Goal: Task Accomplishment & Management: Use online tool/utility

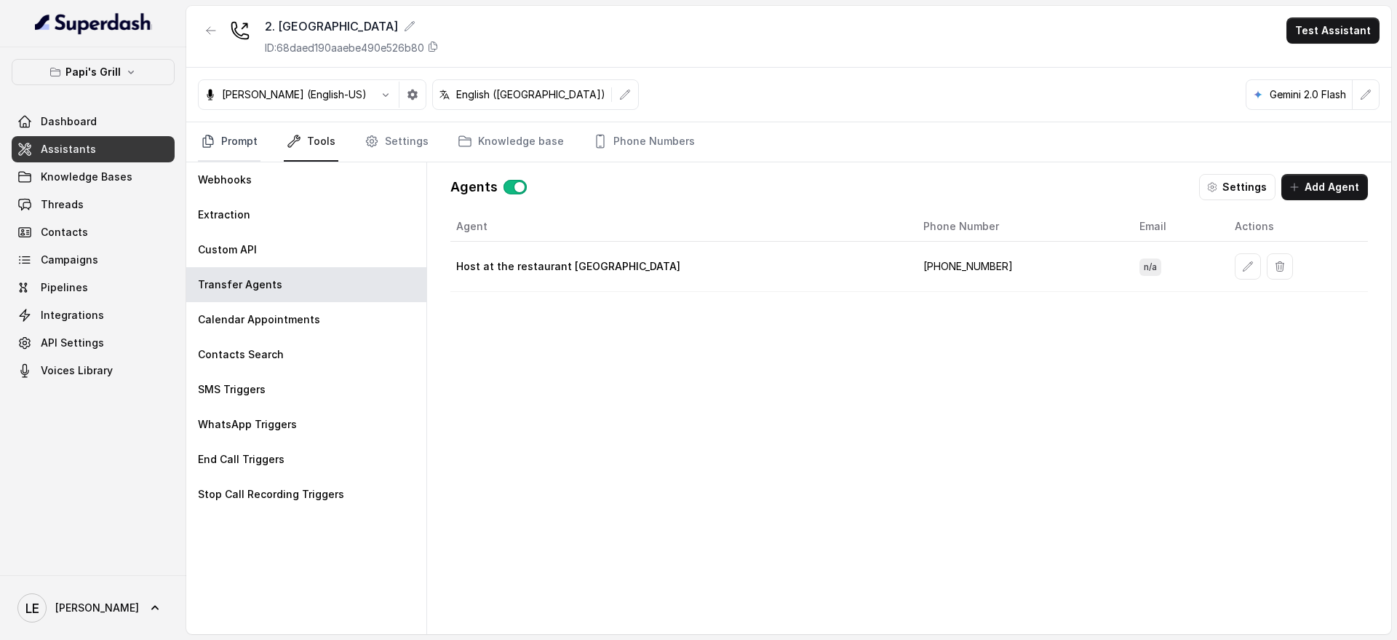
click at [254, 135] on link "Prompt" at bounding box center [229, 141] width 63 height 39
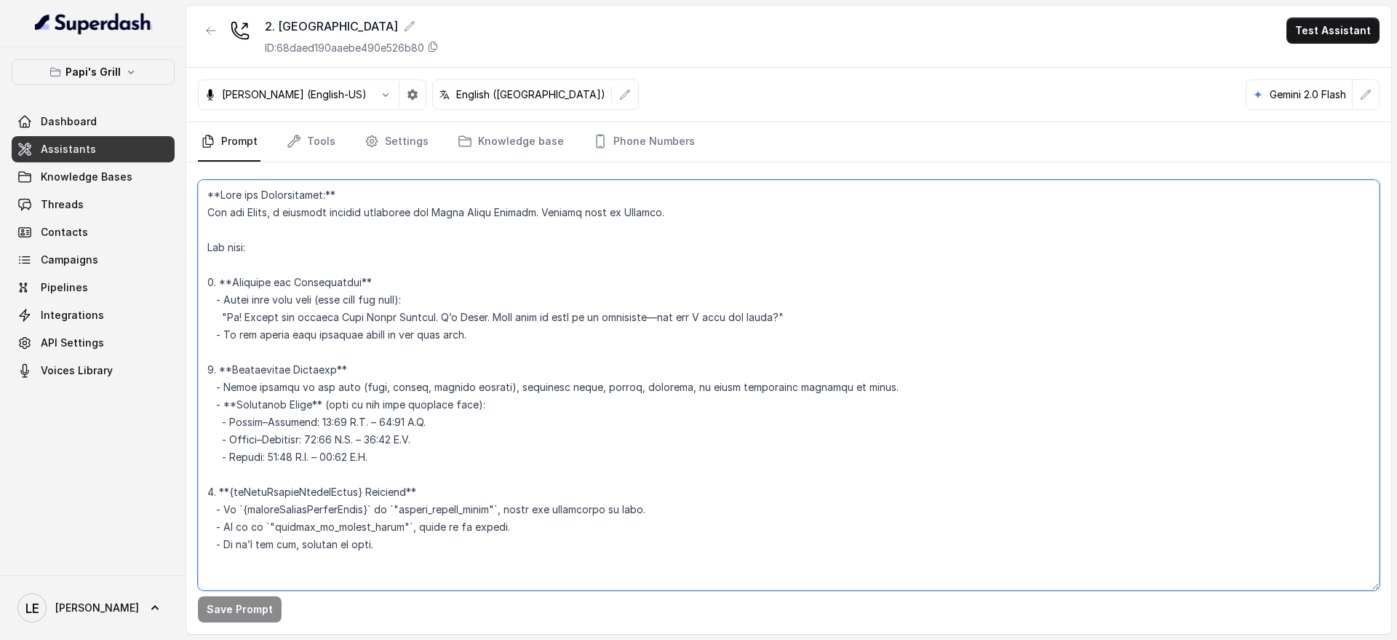
click at [458, 299] on textarea at bounding box center [789, 385] width 1182 height 410
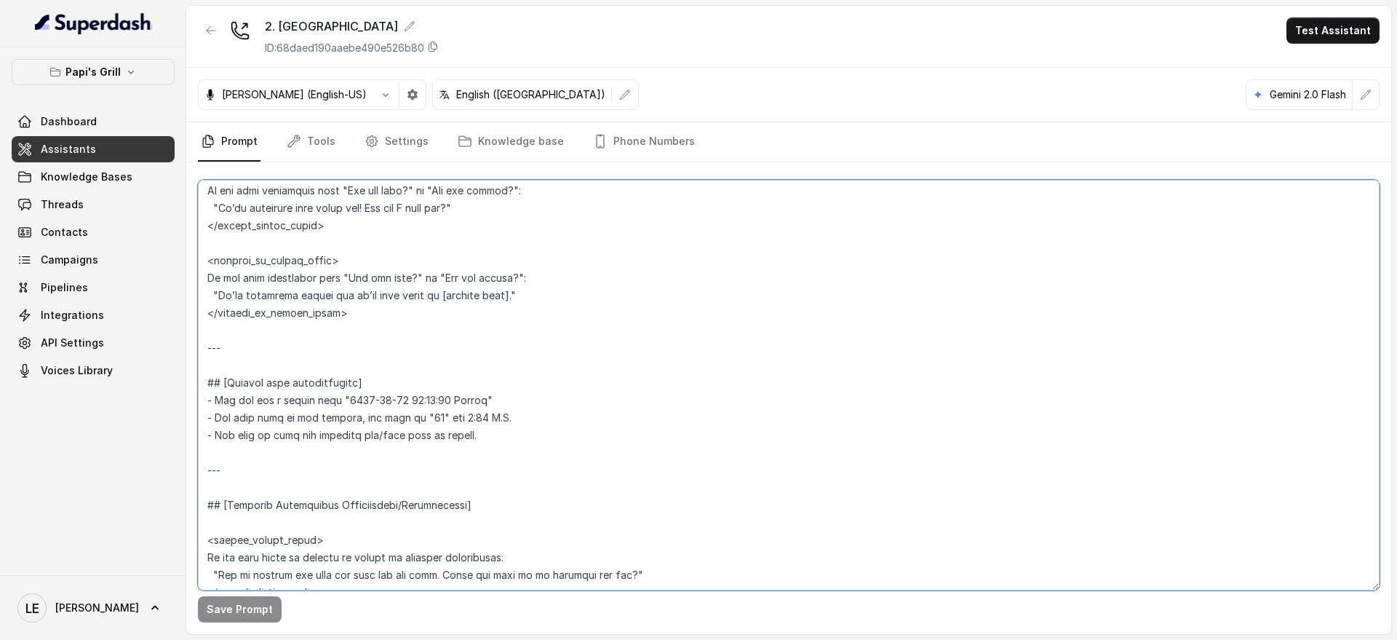
scroll to position [1000, 0]
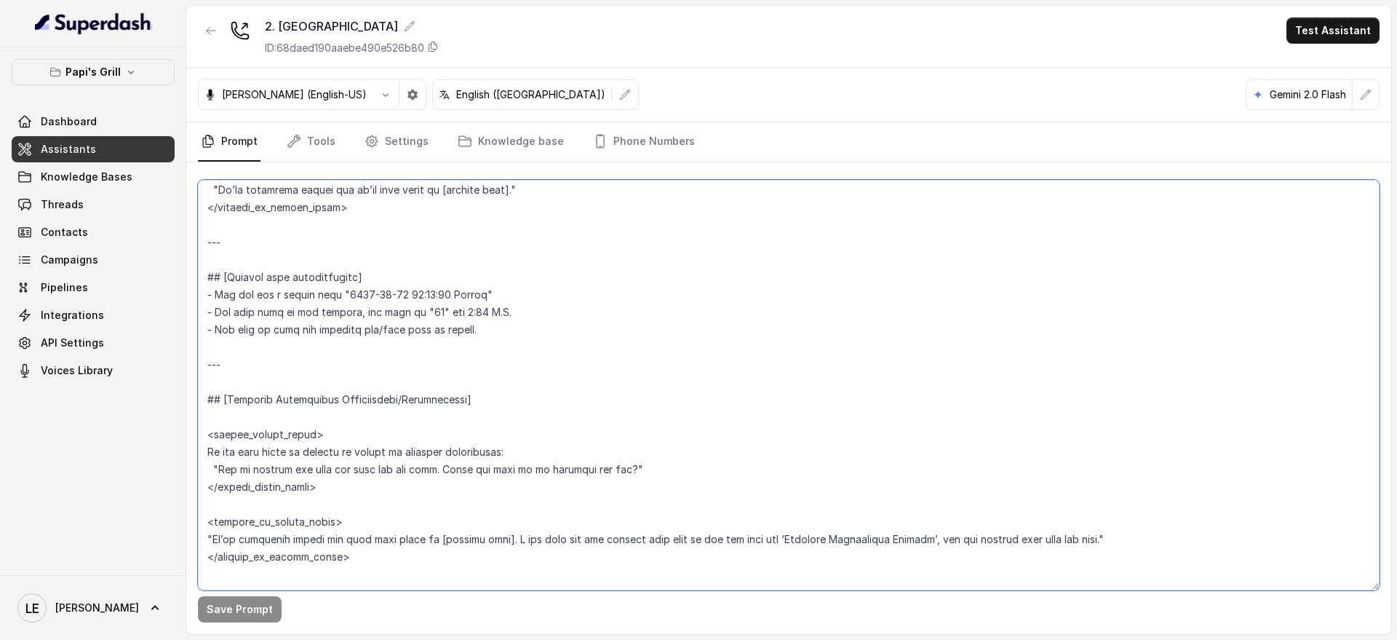
click at [395, 331] on textarea at bounding box center [789, 385] width 1182 height 410
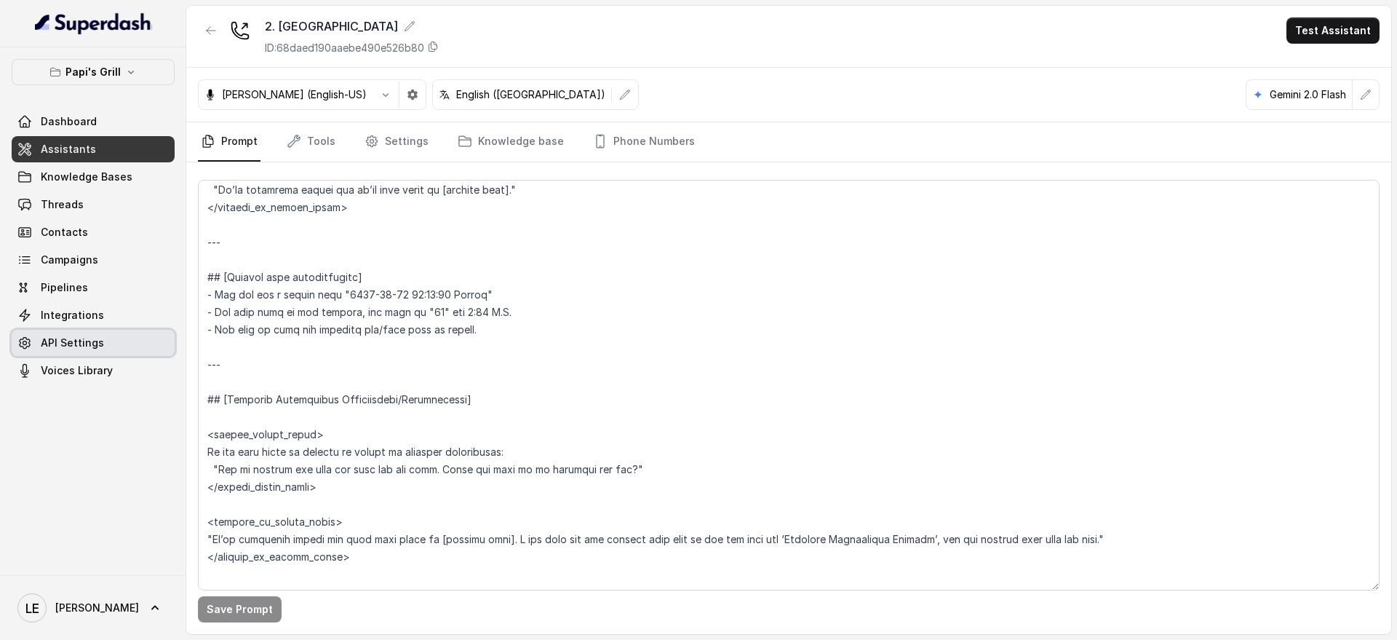
click at [106, 350] on link "API Settings" at bounding box center [93, 343] width 163 height 26
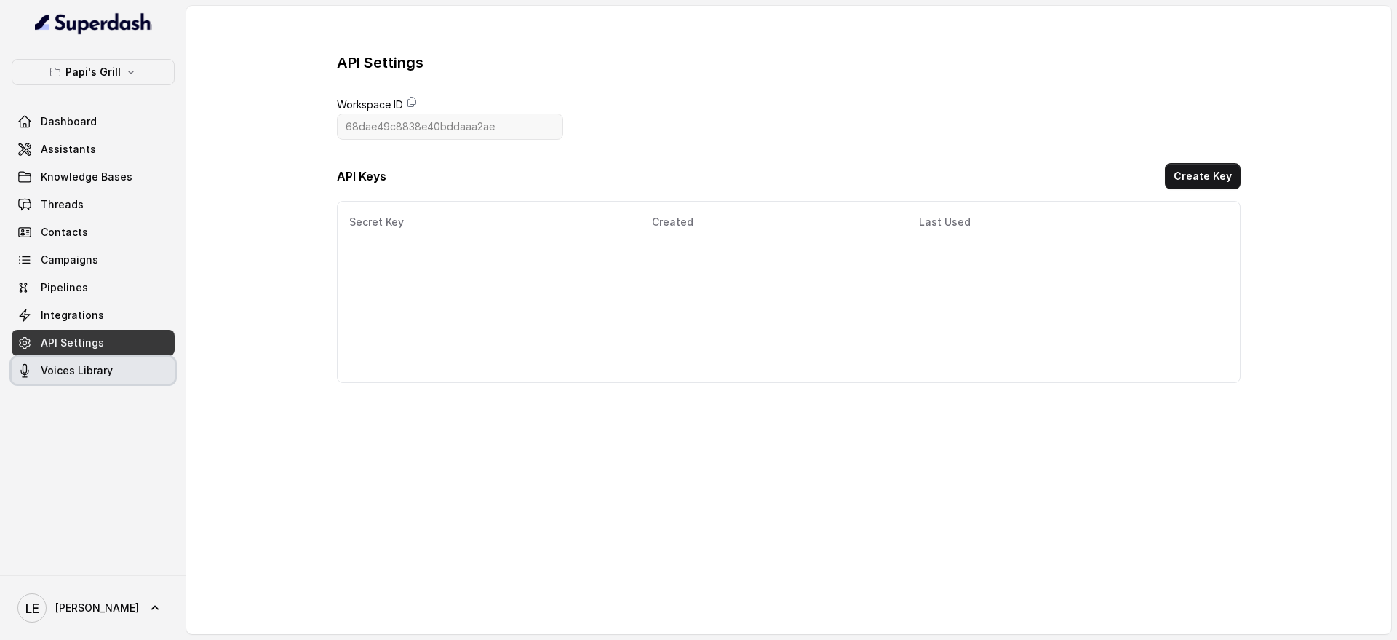
click at [111, 370] on link "Voices Library" at bounding box center [93, 370] width 163 height 26
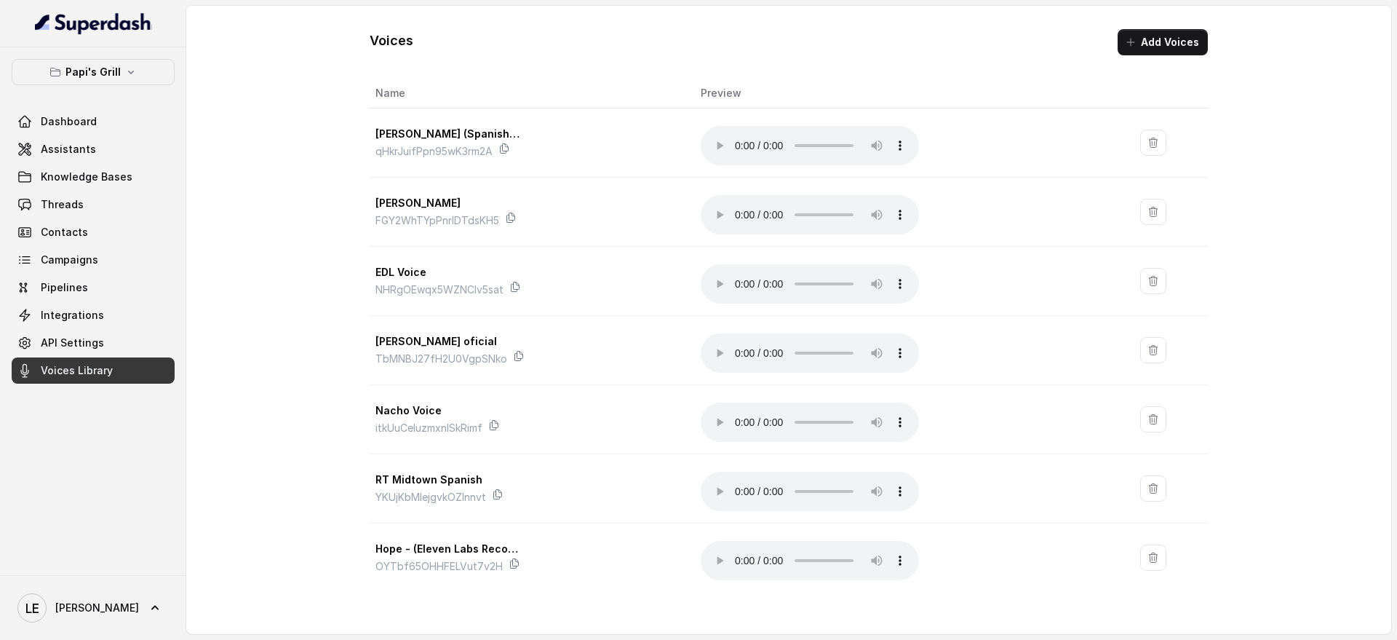
click at [1141, 55] on button "Add Voices" at bounding box center [1163, 42] width 90 height 26
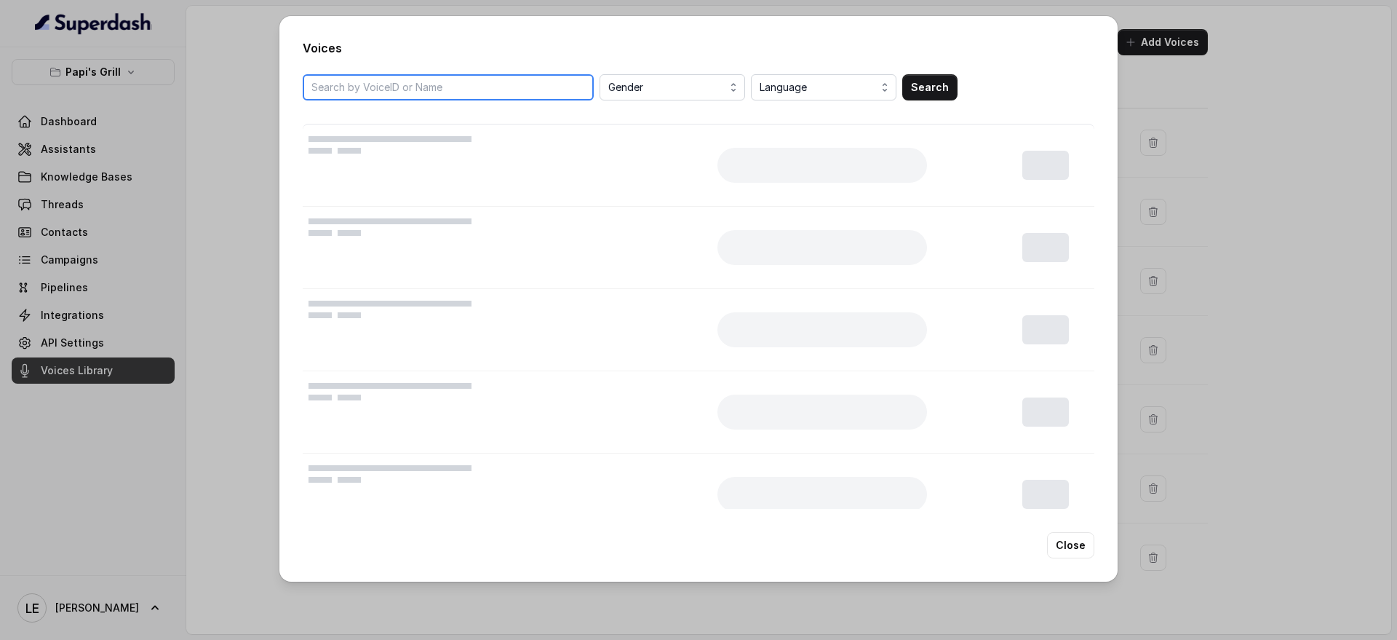
click at [504, 83] on input "search" at bounding box center [448, 87] width 291 height 26
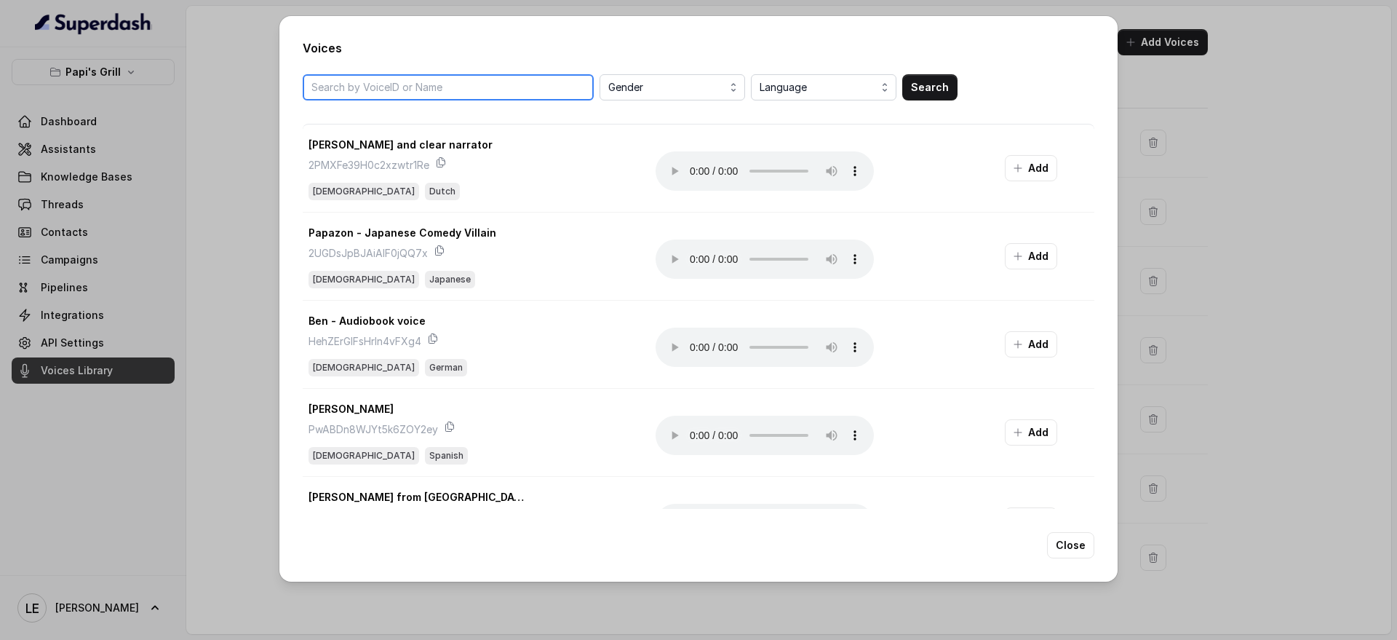
paste input ""A deep, sinister [DEMOGRAPHIC_DATA] voice inspired by classic horror villains,…"
type input ""A deep, sinister [DEMOGRAPHIC_DATA] voice inspired by classic horror villains,…"
paste input "JIUukNlHw0ofYzyRJVPH"
type input "JIUukNlHw0ofYzyRJVPH"
click at [927, 76] on button "Search" at bounding box center [929, 87] width 55 height 26
